Goal: Find specific page/section: Find specific page/section

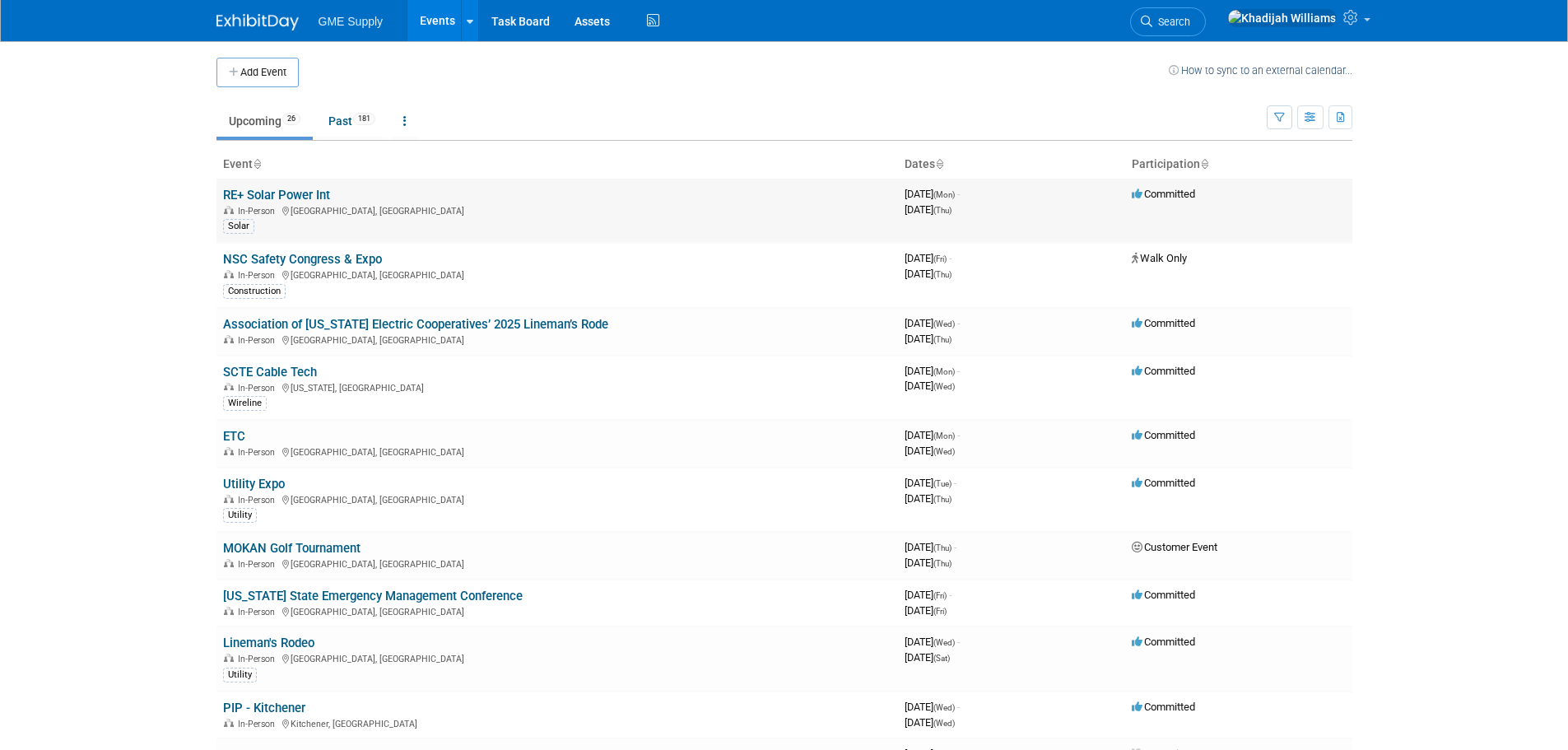
click at [315, 193] on link "RE+ Solar Power Int" at bounding box center [276, 194] width 107 height 15
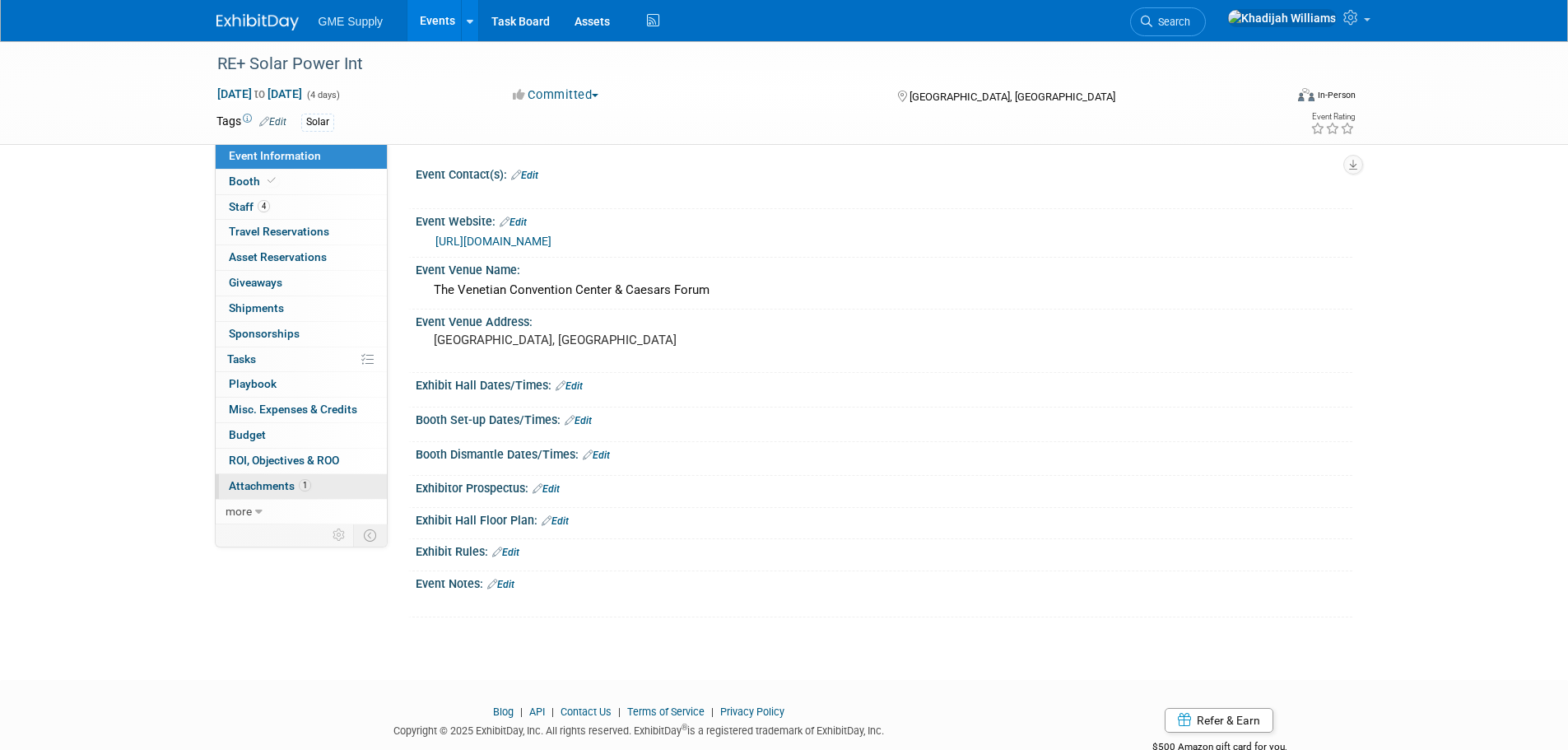
click at [355, 493] on link "1 Attachments 1" at bounding box center [301, 486] width 171 height 25
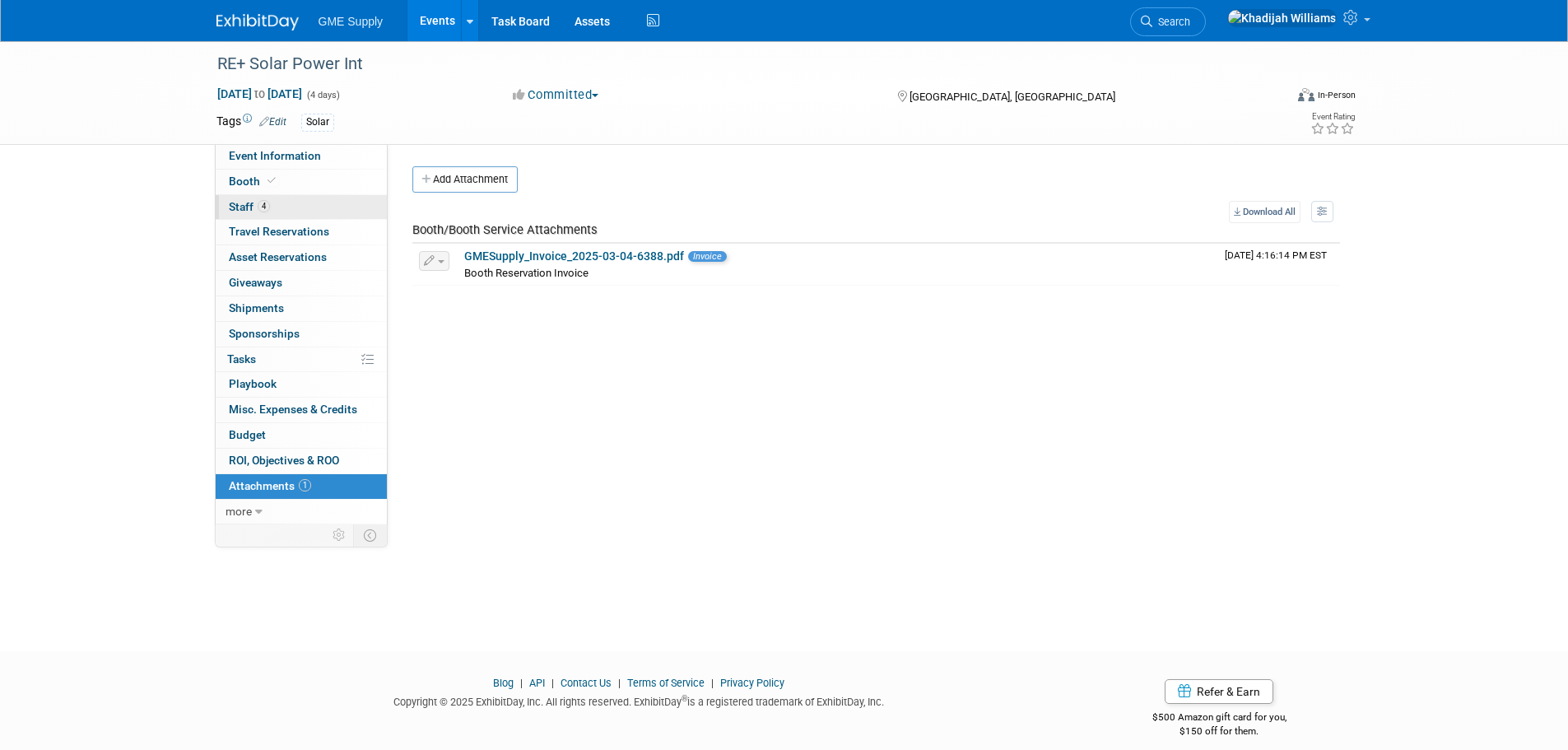
click at [332, 210] on link "4 Staff 4" at bounding box center [301, 207] width 171 height 25
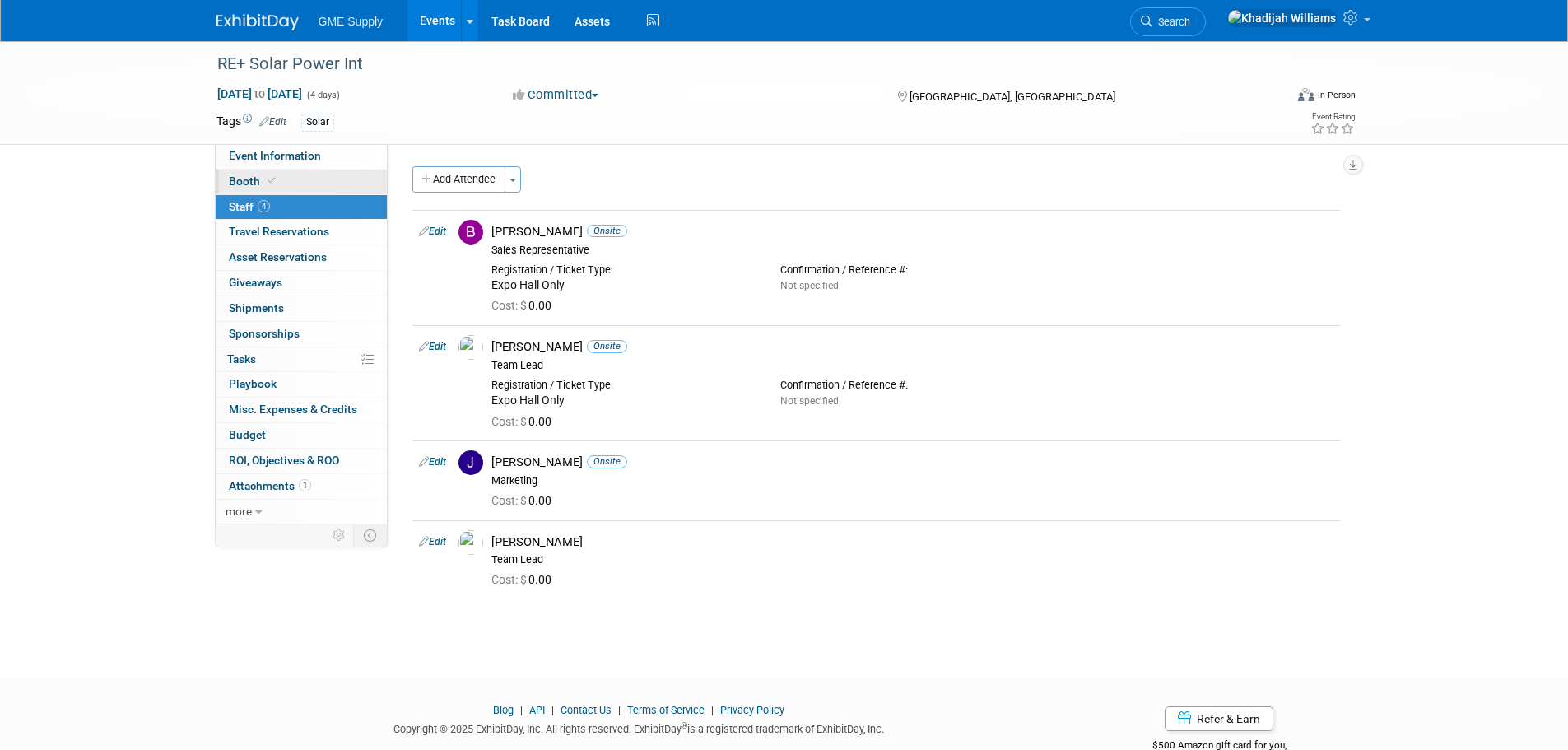
click at [328, 183] on link "Booth" at bounding box center [301, 182] width 171 height 25
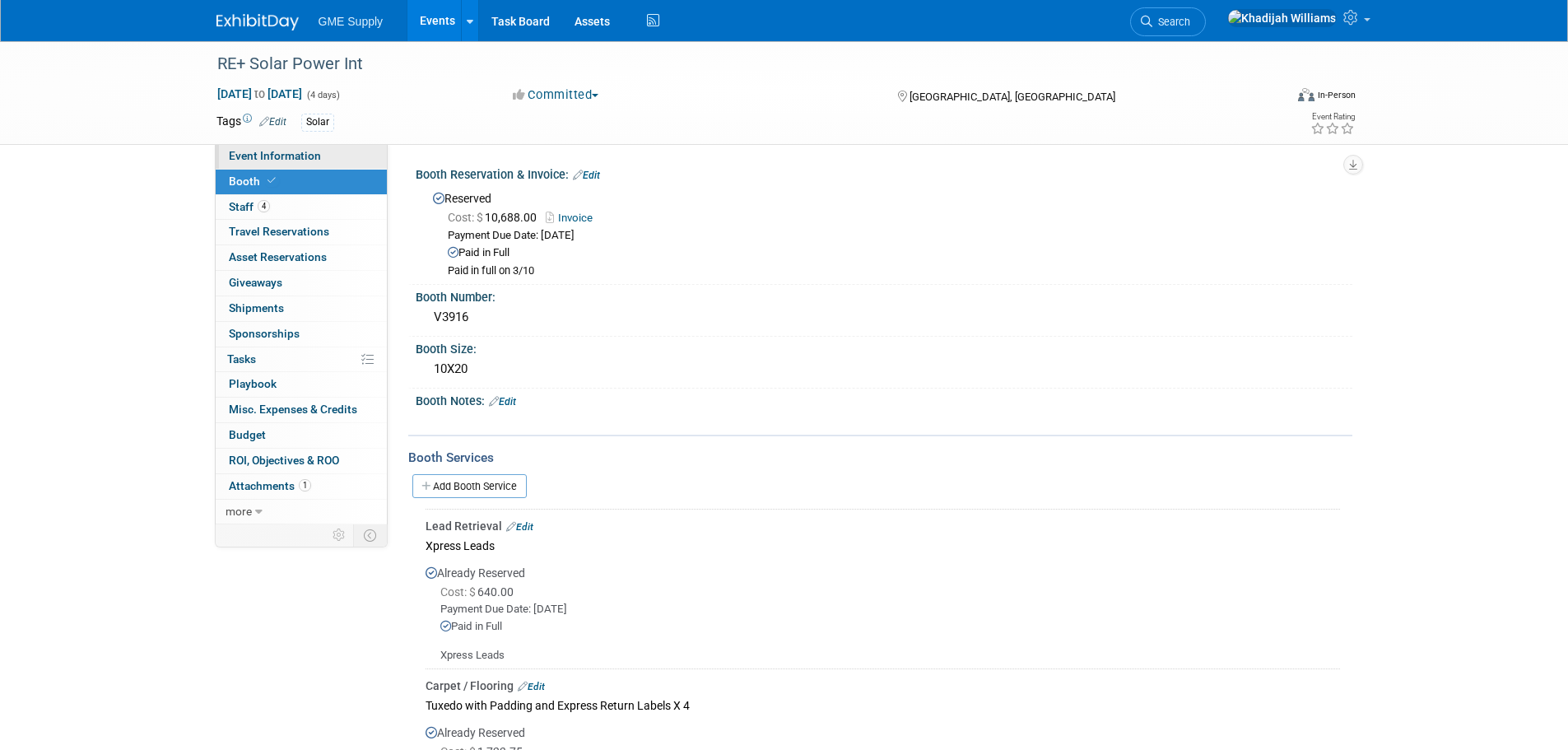
click at [357, 158] on link "Event Information" at bounding box center [301, 156] width 171 height 25
